Goal: Information Seeking & Learning: Learn about a topic

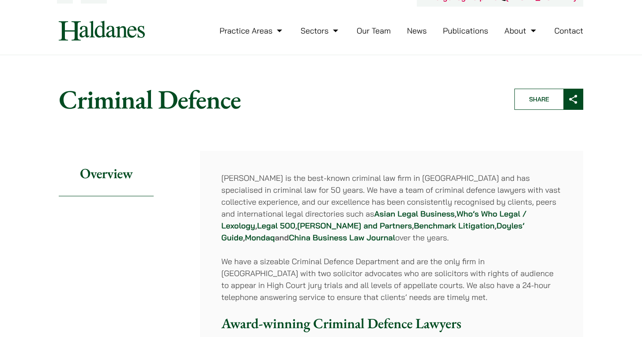
scroll to position [15, 0]
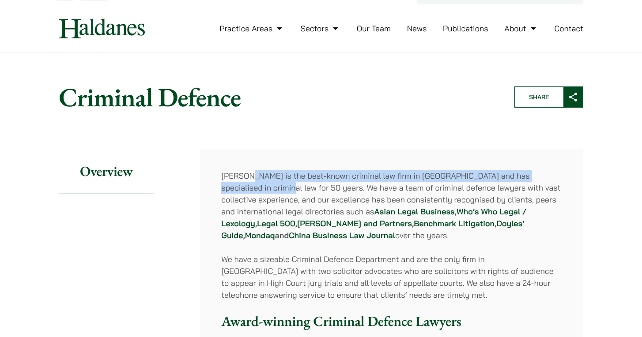
drag, startPoint x: 257, startPoint y: 185, endPoint x: 250, endPoint y: 176, distance: 11.0
click at [250, 176] on p "Haldanes is the best-known criminal law firm in Hong Kong and has specialised i…" at bounding box center [391, 206] width 341 height 72
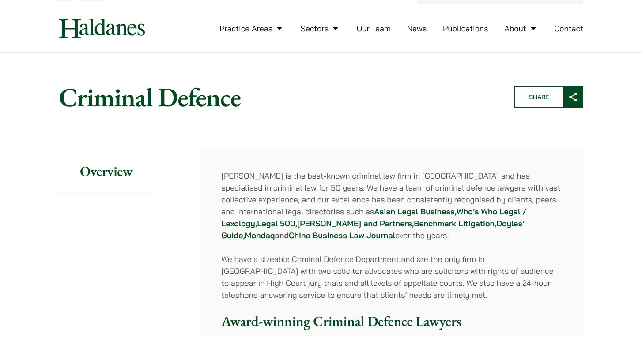
click at [278, 191] on p "Haldanes is the best-known criminal law firm in Hong Kong and has specialised i…" at bounding box center [391, 206] width 341 height 72
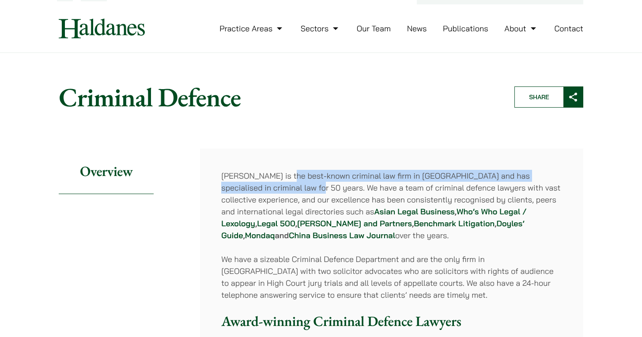
drag, startPoint x: 289, startPoint y: 184, endPoint x: 290, endPoint y: 177, distance: 7.6
click at [290, 177] on p "Haldanes is the best-known criminal law firm in Hong Kong and has specialised i…" at bounding box center [391, 206] width 341 height 72
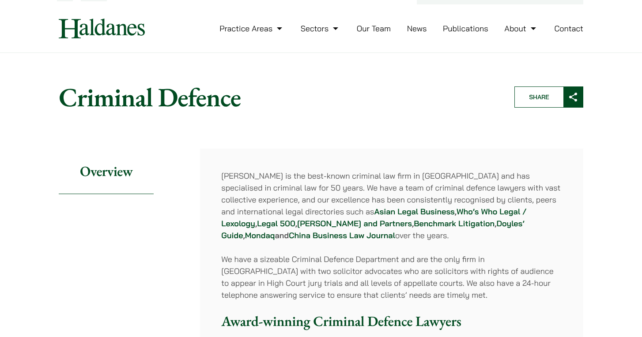
click at [309, 191] on p "Haldanes is the best-known criminal law firm in Hong Kong and has specialised i…" at bounding box center [391, 206] width 341 height 72
click at [374, 212] on strong "Asian Legal Business" at bounding box center [414, 212] width 80 height 10
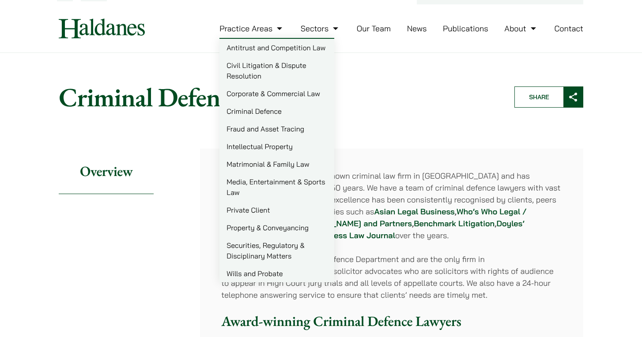
click at [278, 28] on link "Practice Areas" at bounding box center [251, 28] width 65 height 10
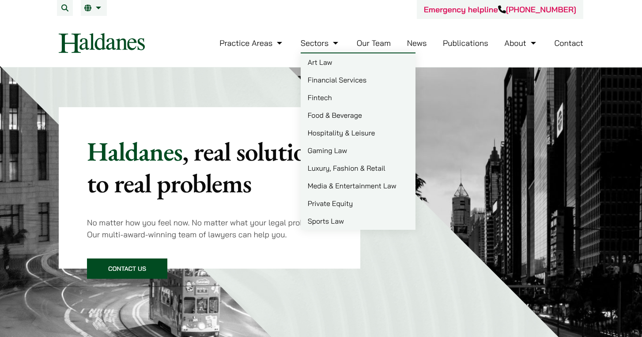
click at [367, 42] on link "Our Team" at bounding box center [374, 43] width 34 height 10
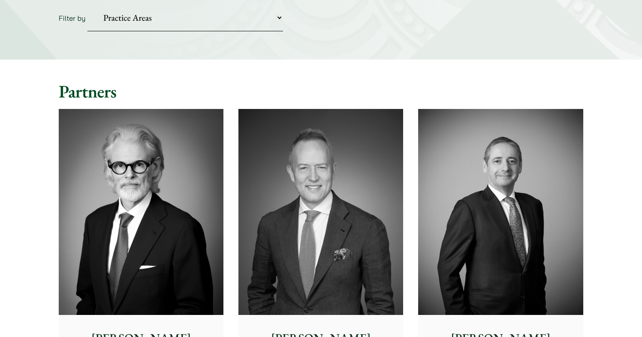
scroll to position [141, 0]
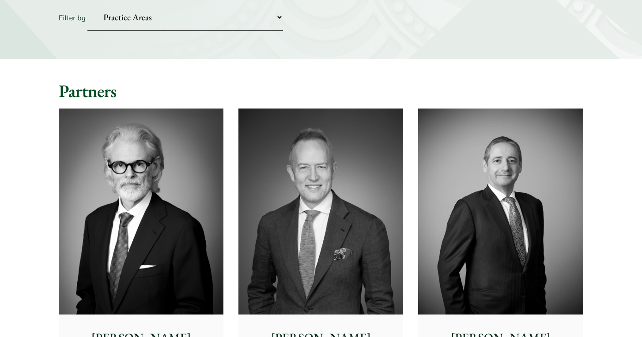
click at [177, 217] on img at bounding box center [141, 212] width 165 height 206
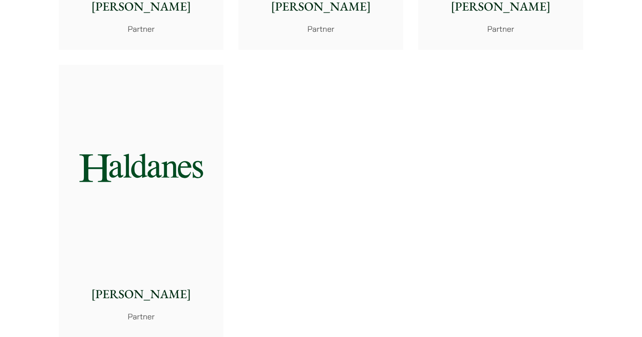
scroll to position [1906, 0]
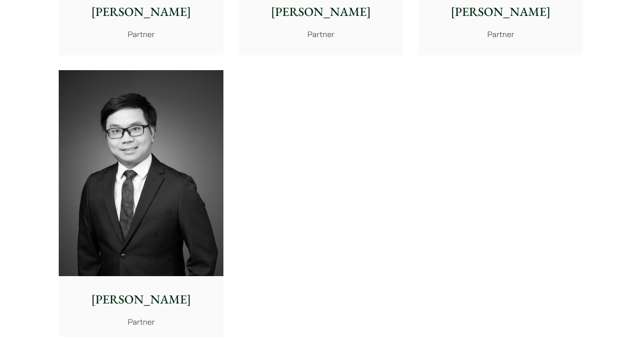
click at [193, 138] on img at bounding box center [141, 173] width 165 height 206
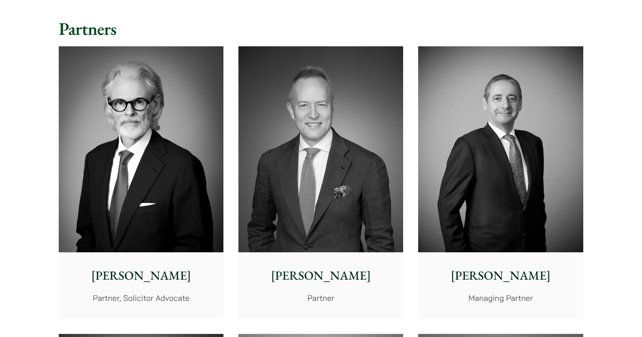
scroll to position [210, 0]
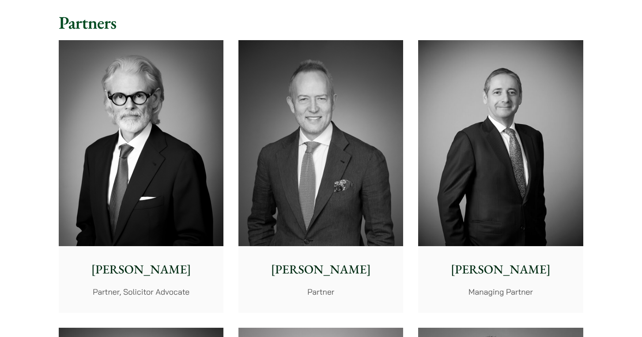
click at [312, 246] on div "John McLellan Partner" at bounding box center [320, 279] width 165 height 66
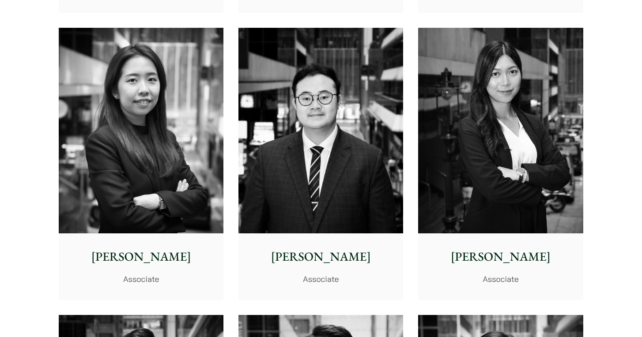
scroll to position [3161, 0]
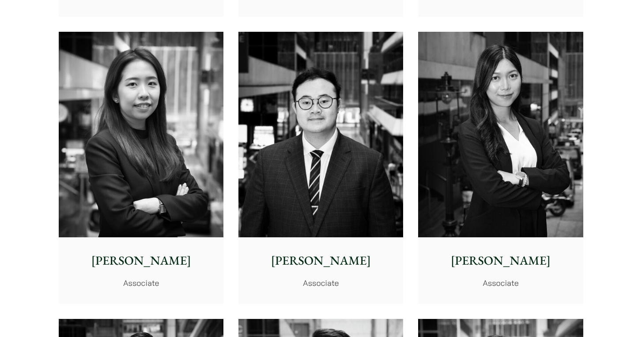
click at [508, 149] on img at bounding box center [500, 135] width 165 height 206
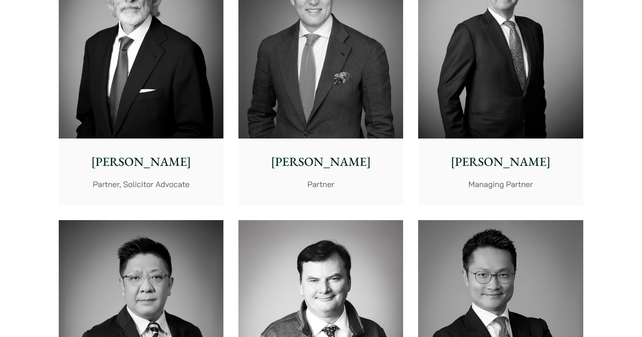
scroll to position [320, 0]
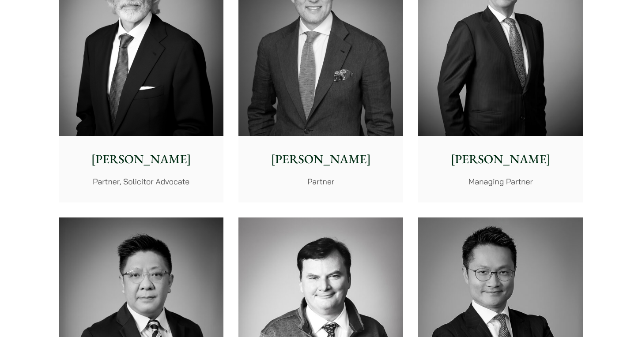
click at [376, 161] on div "John McLellan Partner" at bounding box center [320, 169] width 165 height 66
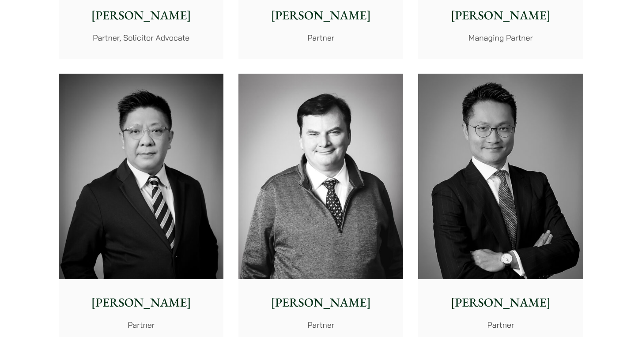
scroll to position [464, 0]
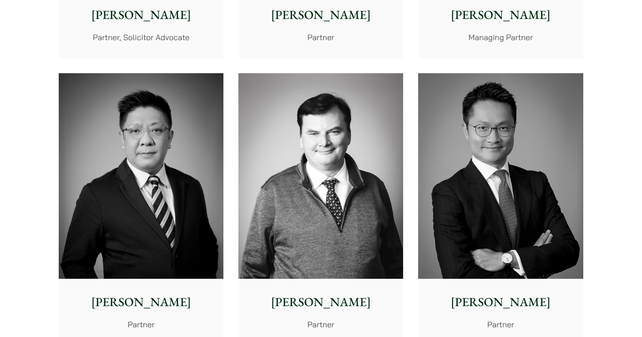
click at [167, 150] on img at bounding box center [141, 176] width 165 height 206
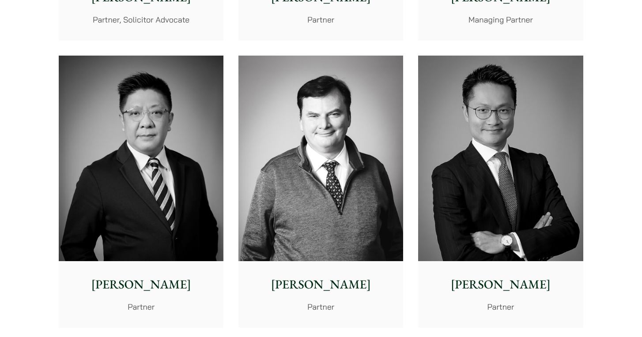
scroll to position [504, 0]
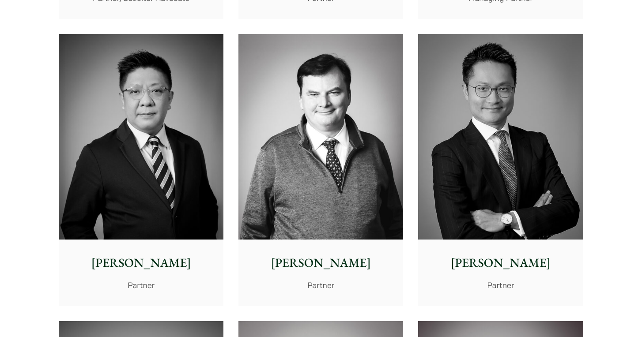
click at [120, 128] on img at bounding box center [141, 137] width 165 height 206
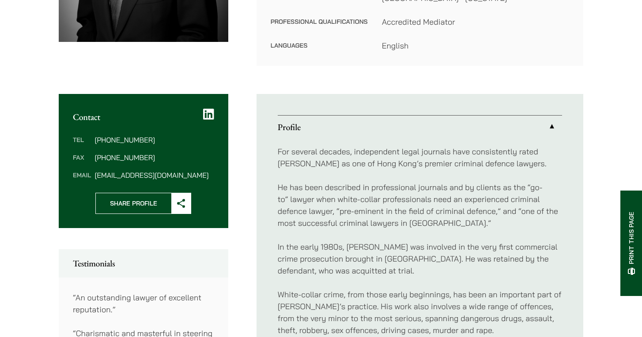
scroll to position [267, 0]
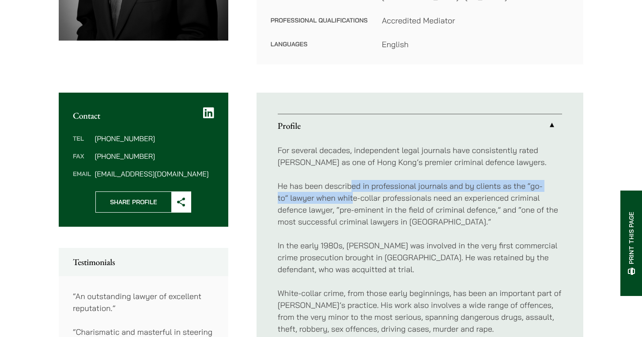
drag, startPoint x: 353, startPoint y: 174, endPoint x: 353, endPoint y: 187, distance: 12.4
click at [353, 187] on p "He has been described in professional journals and by clients as the “go-to” la…" at bounding box center [420, 204] width 284 height 48
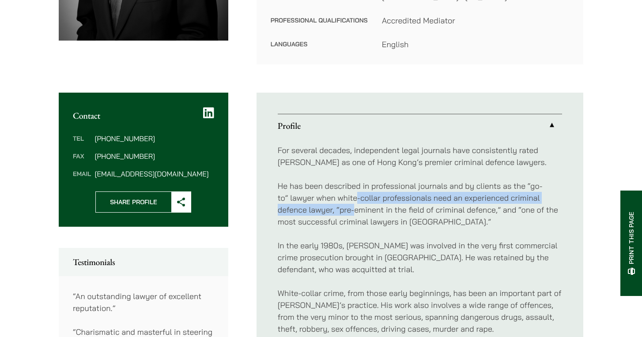
click at [356, 194] on p "He has been described in professional journals and by clients as the “go-to” la…" at bounding box center [420, 204] width 284 height 48
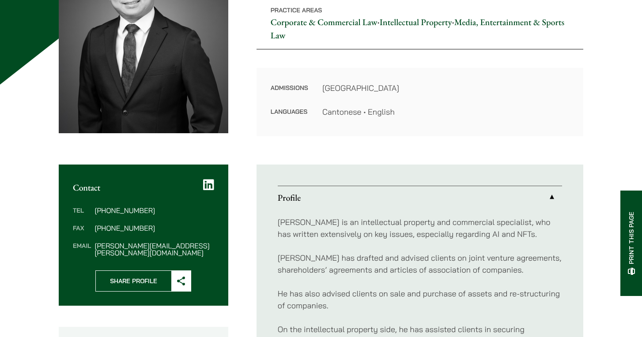
scroll to position [181, 0]
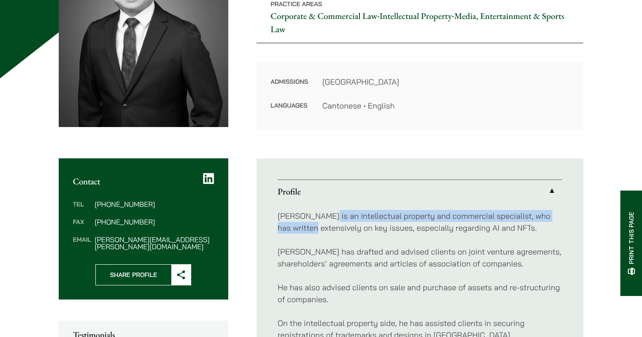
drag, startPoint x: 327, startPoint y: 219, endPoint x: 324, endPoint y: 227, distance: 9.4
click at [325, 227] on p "Anthony is an intellectual property and commercial specialist, who has written …" at bounding box center [420, 222] width 284 height 24
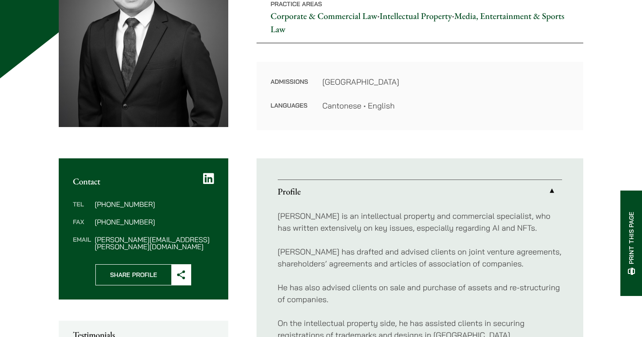
click at [327, 247] on p "Anthony has drafted and advised clients on joint venture agreements, shareholde…" at bounding box center [420, 258] width 284 height 24
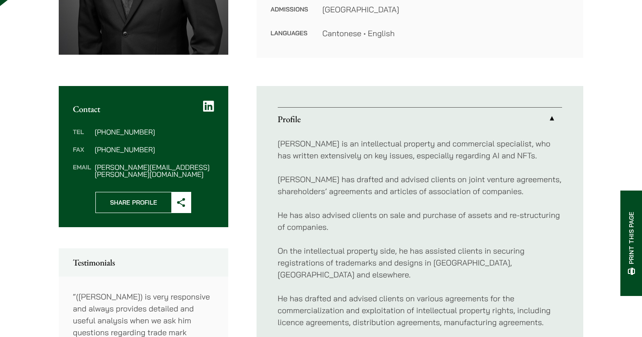
scroll to position [254, 0]
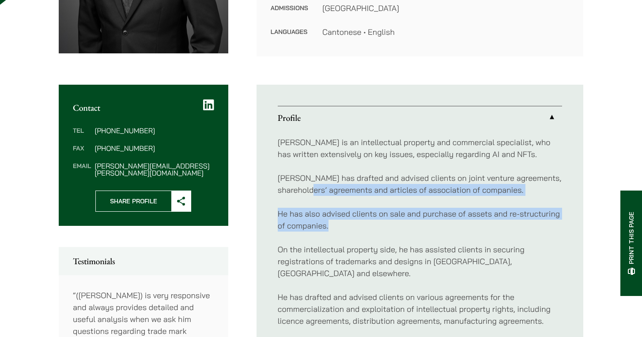
drag, startPoint x: 332, startPoint y: 185, endPoint x: 337, endPoint y: 221, distance: 36.1
click at [337, 220] on div "Anthony is an intellectual property and commercial specialist, who has written …" at bounding box center [420, 297] width 284 height 336
click at [337, 221] on p "He has also advised clients on sale and purchase of assets and re-structuring o…" at bounding box center [420, 220] width 284 height 24
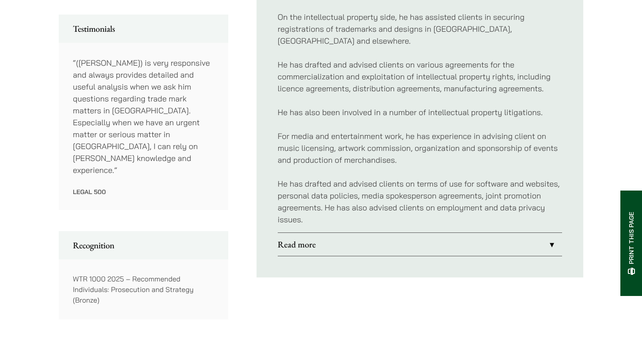
scroll to position [491, 0]
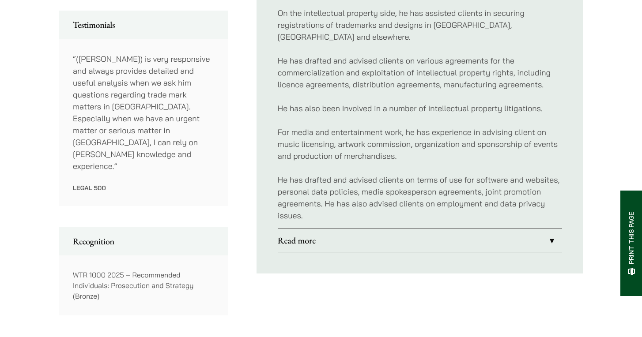
click at [351, 229] on link "Read more" at bounding box center [420, 240] width 284 height 23
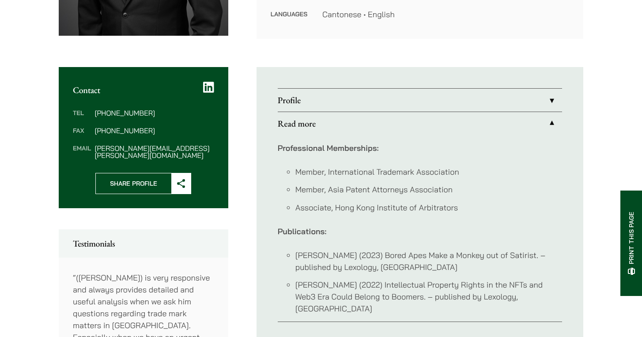
scroll to position [266, 0]
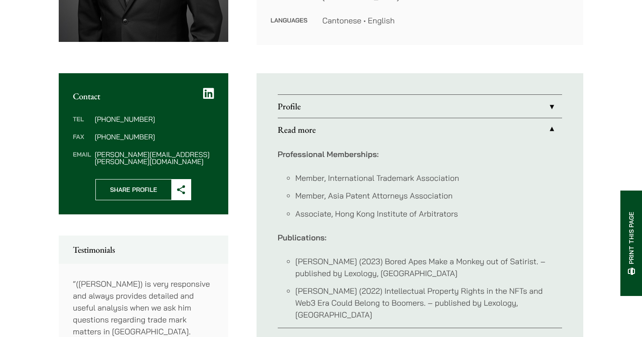
click at [355, 106] on link "Profile" at bounding box center [420, 106] width 284 height 23
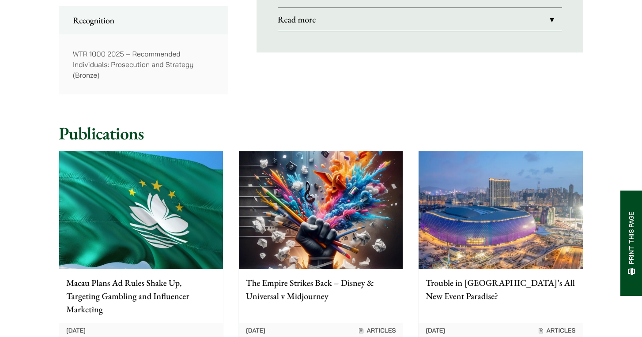
scroll to position [712, 0]
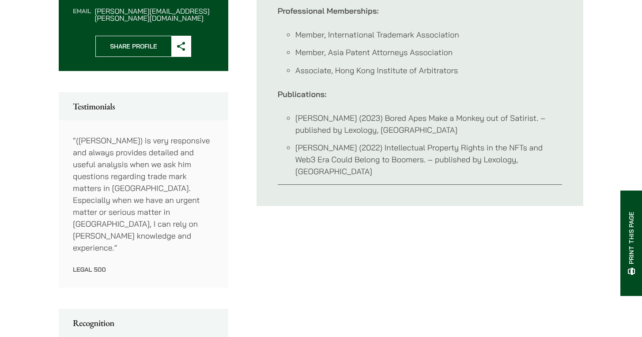
scroll to position [328, 0]
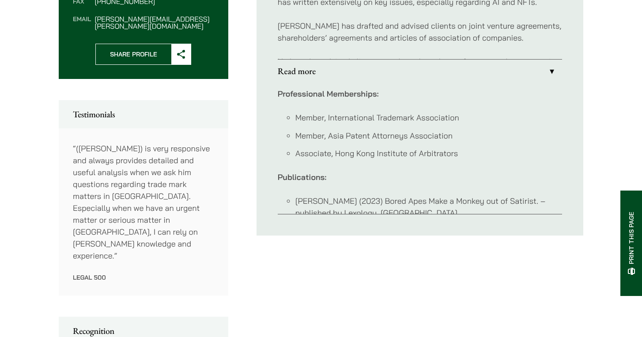
scroll to position [339, 0]
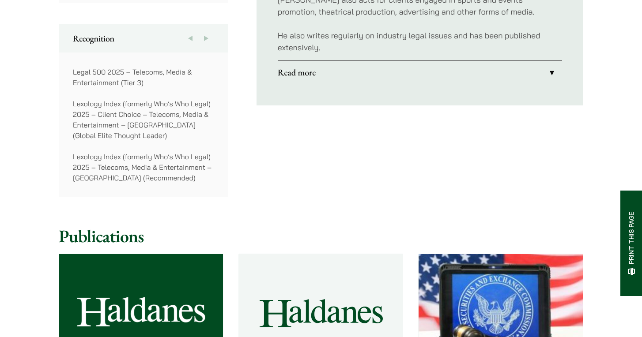
scroll to position [706, 0]
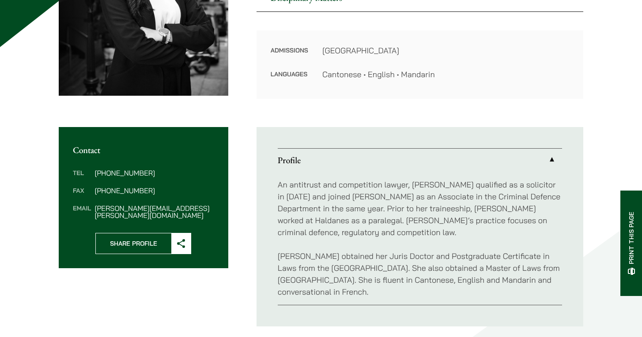
scroll to position [213, 0]
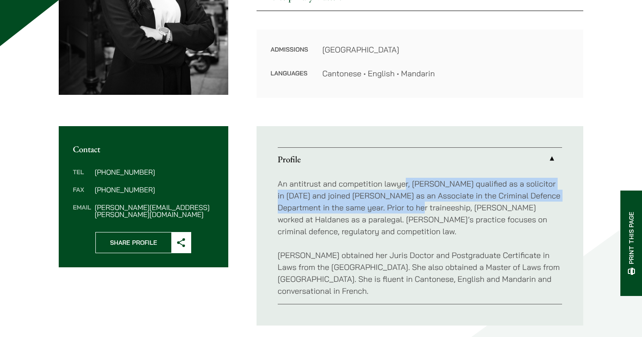
drag, startPoint x: 405, startPoint y: 189, endPoint x: 416, endPoint y: 209, distance: 23.5
click at [417, 209] on p "An antitrust and competition lawyer, [PERSON_NAME] qualified as a solicitor in …" at bounding box center [420, 208] width 284 height 60
click at [416, 209] on p "An antitrust and competition lawyer, [PERSON_NAME] qualified as a solicitor in …" at bounding box center [420, 208] width 284 height 60
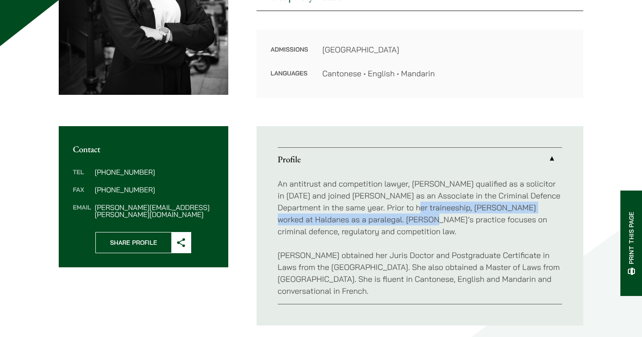
drag, startPoint x: 416, startPoint y: 209, endPoint x: 416, endPoint y: 224, distance: 14.6
click at [416, 224] on p "An antitrust and competition lawyer, Joanne qualified as a solicitor in 2023 an…" at bounding box center [420, 208] width 284 height 60
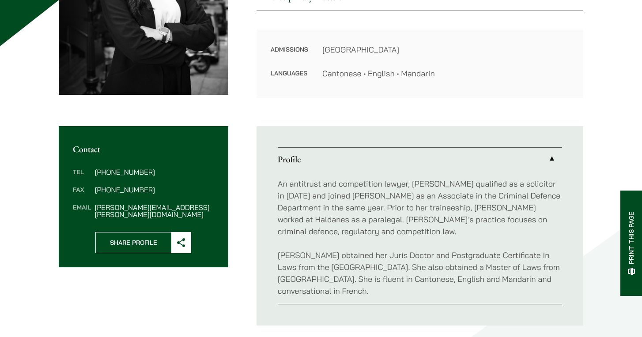
drag, startPoint x: 414, startPoint y: 213, endPoint x: 415, endPoint y: 222, distance: 8.8
click at [415, 222] on p "An antitrust and competition lawyer, Joanne qualified as a solicitor in 2023 an…" at bounding box center [420, 208] width 284 height 60
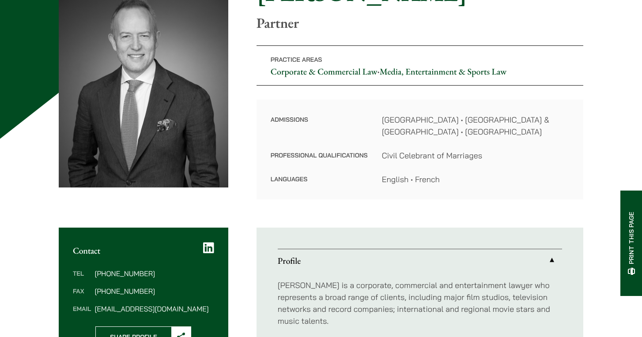
scroll to position [120, 0]
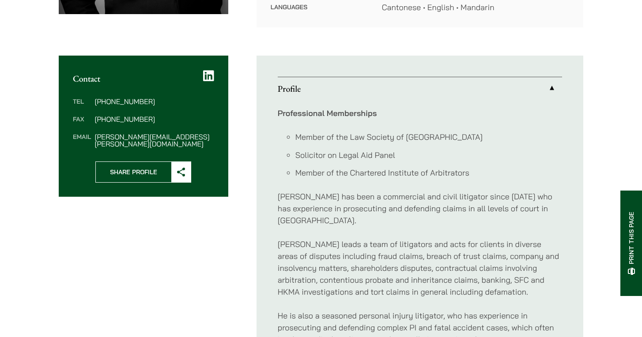
scroll to position [294, 0]
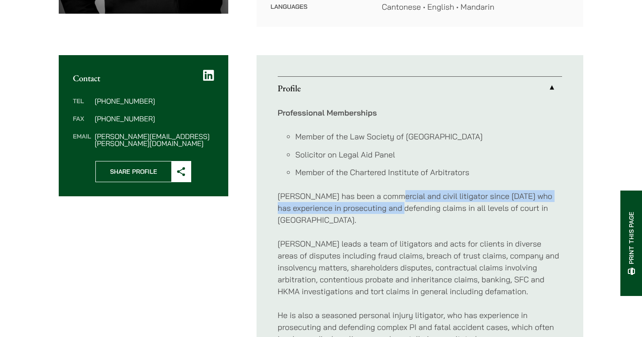
drag, startPoint x: 389, startPoint y: 196, endPoint x: 389, endPoint y: 211, distance: 15.0
click at [389, 211] on p "[PERSON_NAME] has been a commercial and civil litigator since [DATE] who has ex…" at bounding box center [420, 208] width 284 height 36
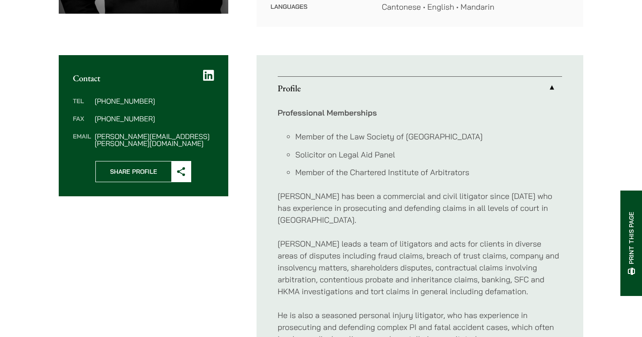
click at [392, 238] on p "[PERSON_NAME] leads a team of litigators and acts for clients in diverse areas …" at bounding box center [420, 268] width 284 height 60
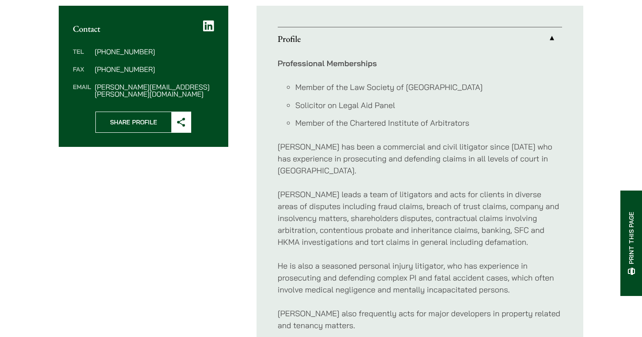
scroll to position [343, 0]
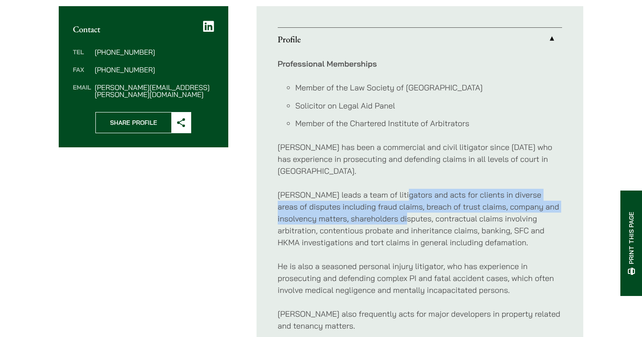
drag, startPoint x: 398, startPoint y: 204, endPoint x: 390, endPoint y: 183, distance: 23.0
click at [393, 189] on p "[PERSON_NAME] leads a team of litigators and acts for clients in diverse areas …" at bounding box center [420, 219] width 284 height 60
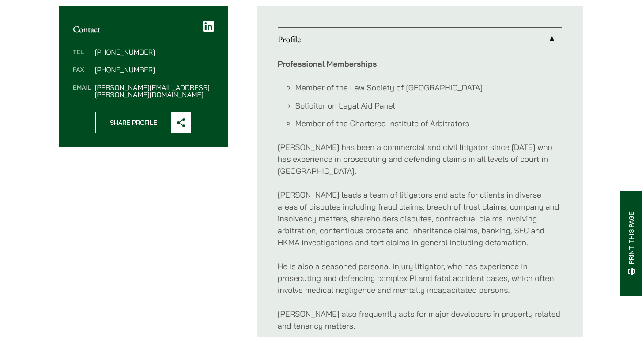
click at [407, 189] on p "[PERSON_NAME] leads a team of litigators and acts for clients in diverse areas …" at bounding box center [420, 219] width 284 height 60
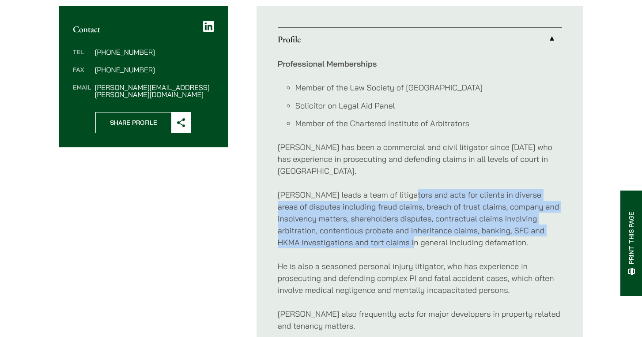
drag, startPoint x: 407, startPoint y: 184, endPoint x: 408, endPoint y: 234, distance: 50.3
click at [408, 234] on p "[PERSON_NAME] leads a team of litigators and acts for clients in diverse areas …" at bounding box center [420, 219] width 284 height 60
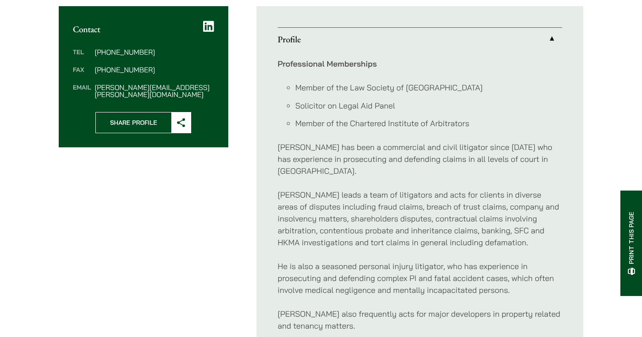
click at [415, 278] on p "He is also a seasoned personal injury litigator, who has experience in prosecut…" at bounding box center [420, 279] width 284 height 36
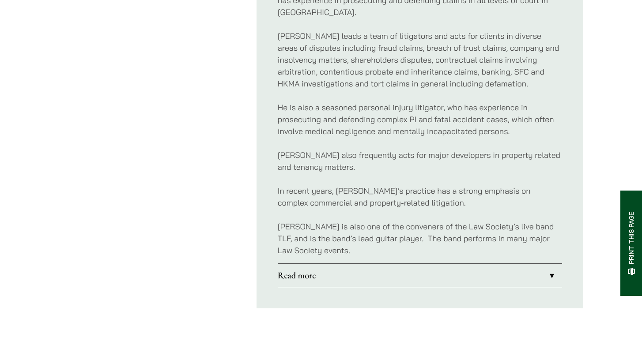
scroll to position [500, 0]
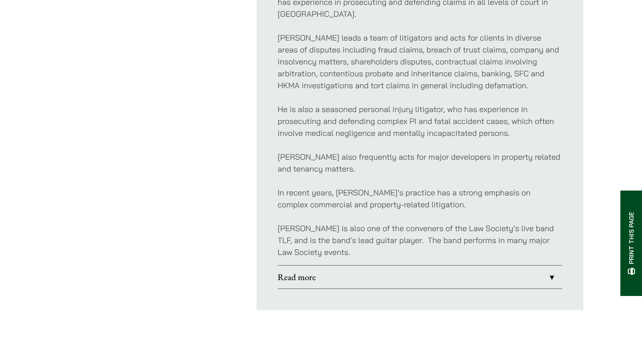
click at [415, 266] on link "Read more" at bounding box center [420, 277] width 284 height 23
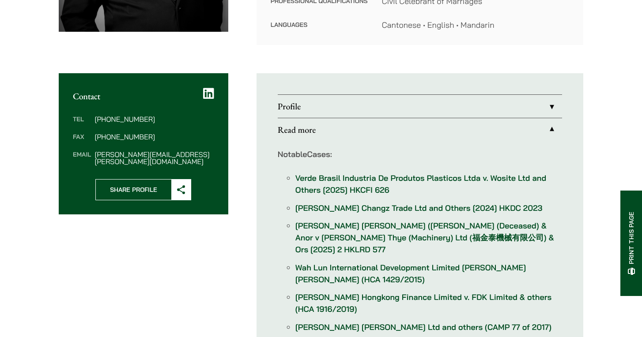
scroll to position [276, 0]
click at [427, 180] on link "Verde Brasil Industria De Produtos Plasticos Ltda v. Wosite Ltd and Others [202…" at bounding box center [420, 184] width 251 height 22
click at [361, 182] on link "Verde Brasil Industria De Produtos Plasticos Ltda v. Wosite Ltd and Others [202…" at bounding box center [420, 184] width 251 height 22
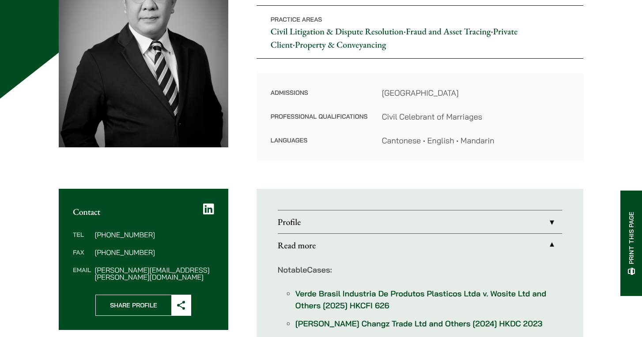
scroll to position [164, 0]
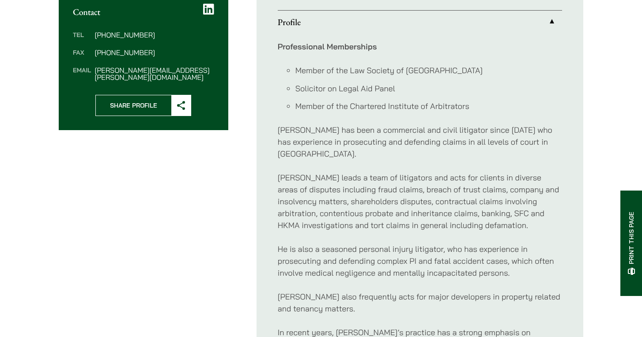
scroll to position [349, 0]
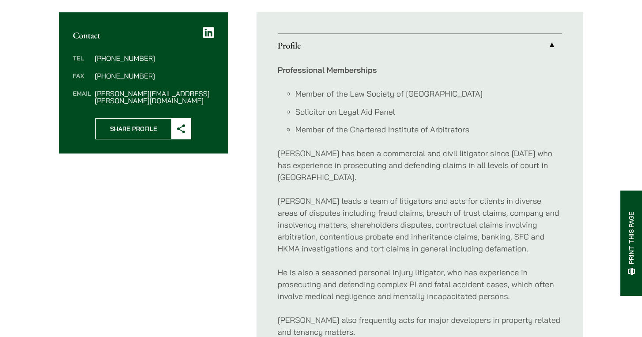
scroll to position [339, 0]
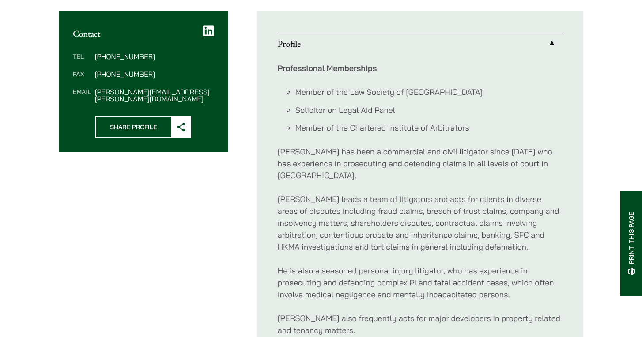
click at [327, 68] on strong "Professional Memberships" at bounding box center [327, 68] width 99 height 10
click at [327, 53] on link "Profile" at bounding box center [420, 43] width 284 height 23
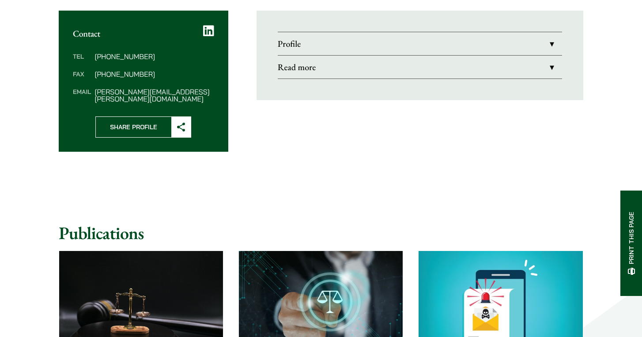
click at [332, 72] on link "Read more" at bounding box center [420, 67] width 284 height 23
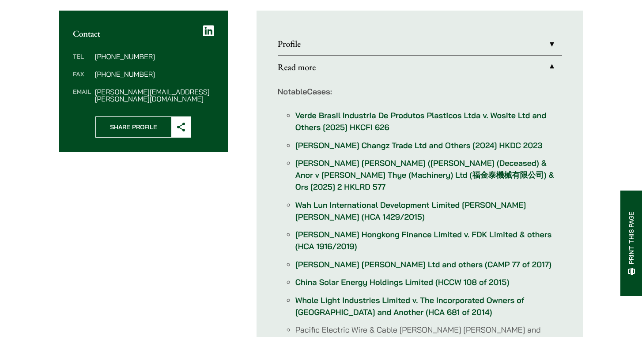
click at [352, 121] on li "Verde Brasil Industria De Produtos Plasticos Ltda v. Wosite Ltd and Others [202…" at bounding box center [428, 121] width 267 height 24
click at [350, 115] on link "Verde Brasil Industria De Produtos Plasticos Ltda v. Wosite Ltd and Others [202…" at bounding box center [420, 121] width 251 height 22
click at [322, 148] on link "[PERSON_NAME] Changz Trade Ltd and Others [2024] HKDC 2023" at bounding box center [418, 145] width 247 height 10
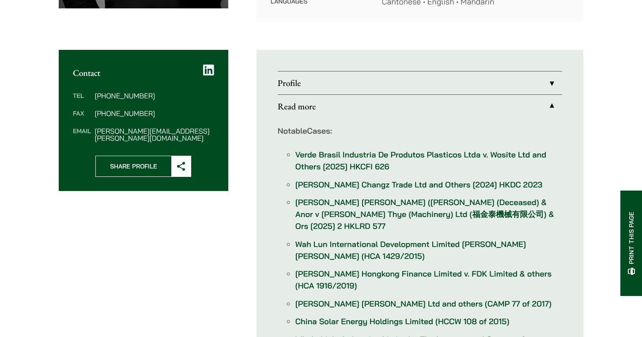
scroll to position [300, 0]
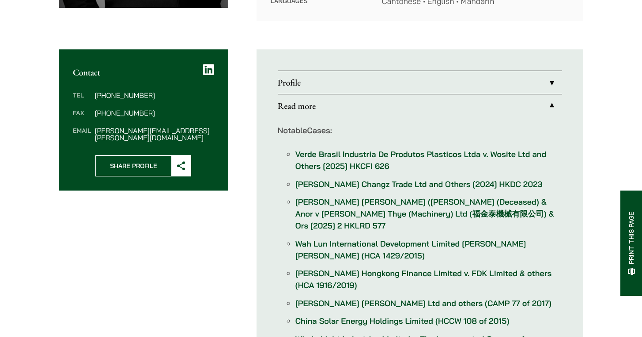
click at [347, 213] on link "[PERSON_NAME] [PERSON_NAME] ([PERSON_NAME] (Deceased) & Anor v [PERSON_NAME] Th…" at bounding box center [424, 214] width 259 height 34
click at [329, 239] on link "Wah Lun International Development Limited [PERSON_NAME] [PERSON_NAME] (HCA 1429…" at bounding box center [410, 250] width 230 height 22
